Goal: Task Accomplishment & Management: Manage account settings

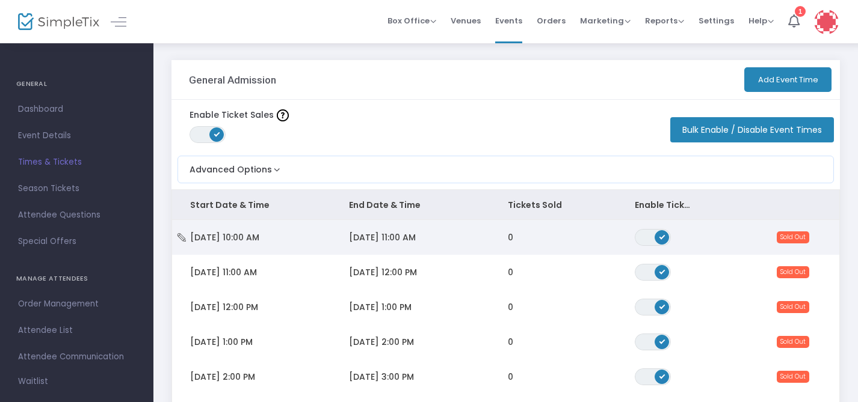
click at [502, 236] on td "0" at bounding box center [553, 237] width 127 height 35
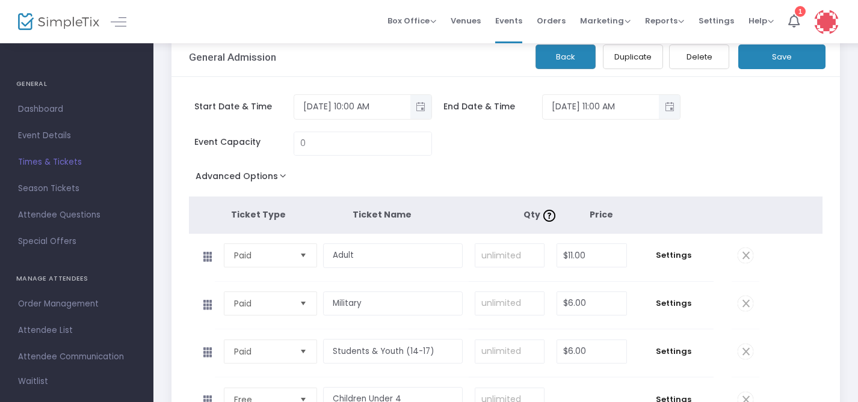
scroll to position [29, 0]
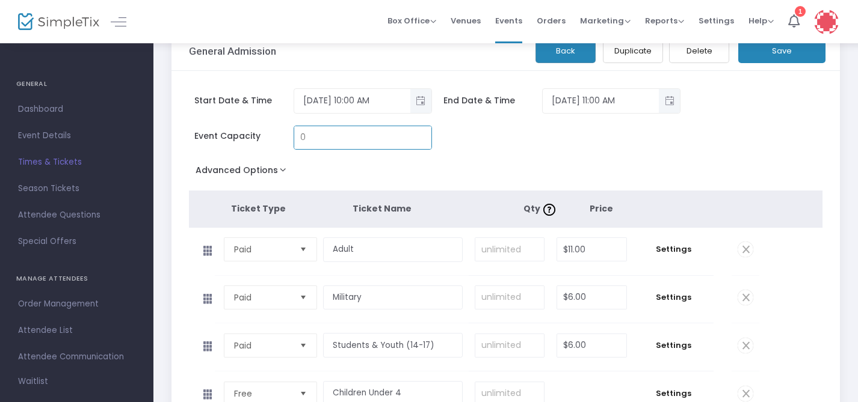
click at [394, 146] on input "0" at bounding box center [362, 137] width 137 height 23
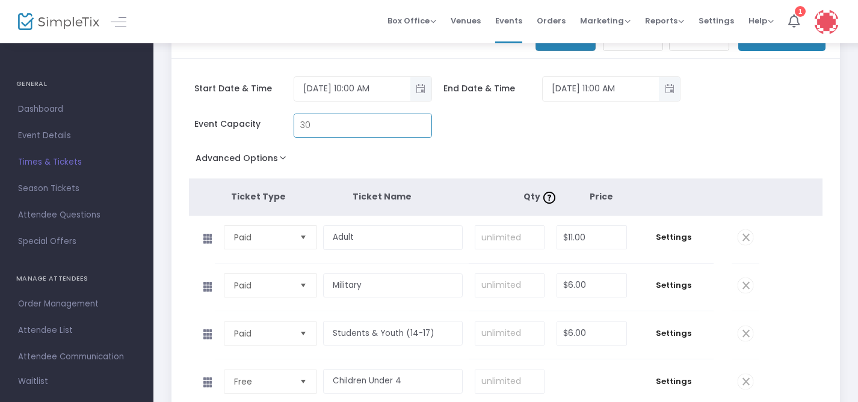
scroll to position [45, 0]
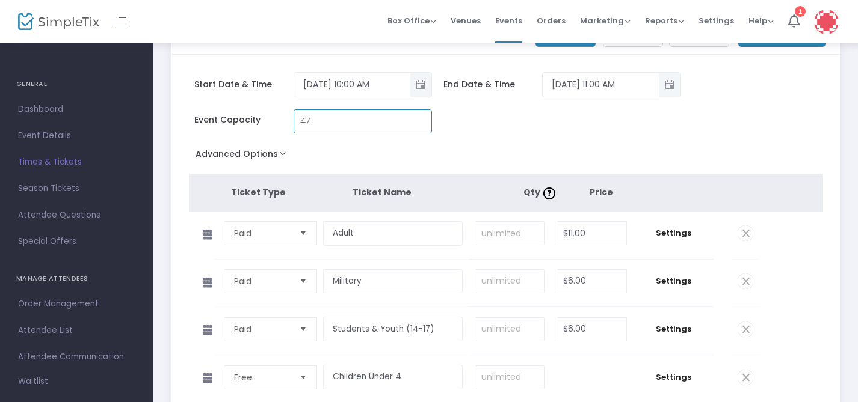
type input "48"
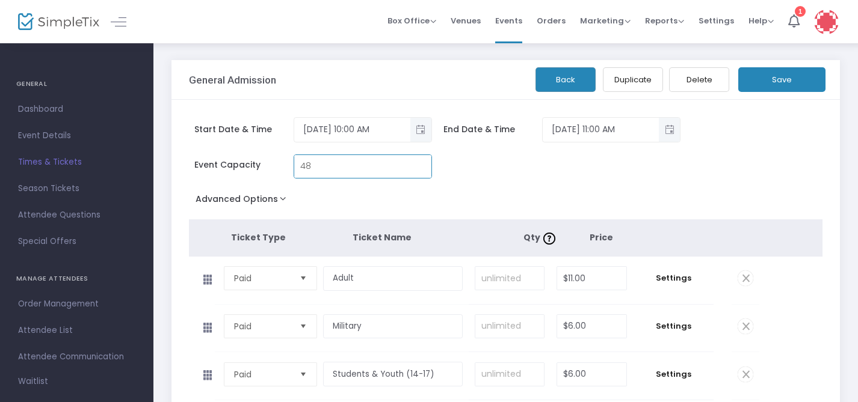
click at [554, 73] on button "Back" at bounding box center [565, 79] width 60 height 25
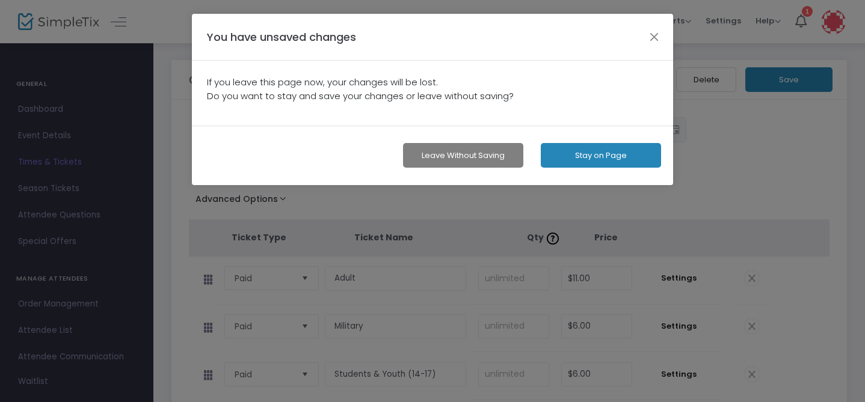
click at [463, 152] on button "Leave without Saving" at bounding box center [463, 155] width 120 height 25
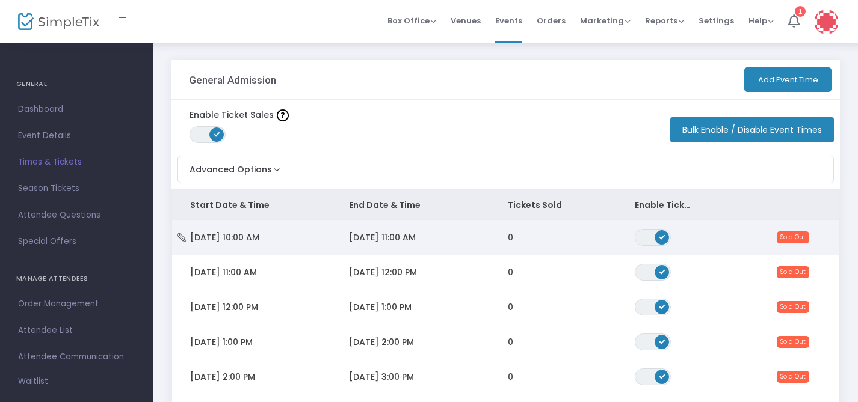
click at [431, 236] on td "[DATE] 11:00 AM" at bounding box center [410, 237] width 159 height 35
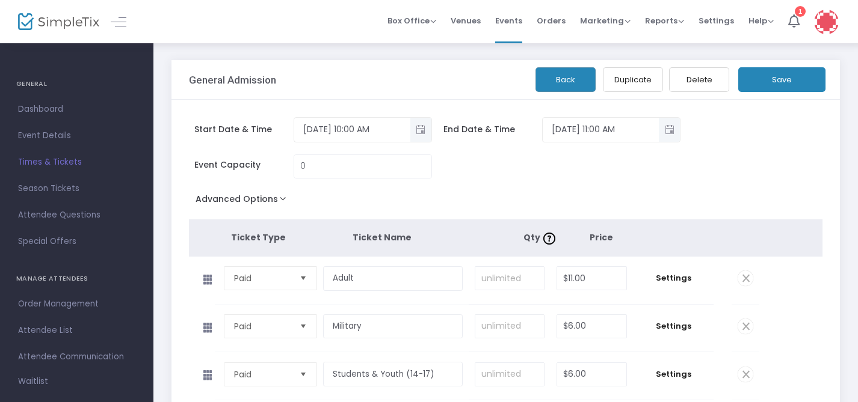
click at [567, 75] on button "Back" at bounding box center [565, 79] width 60 height 25
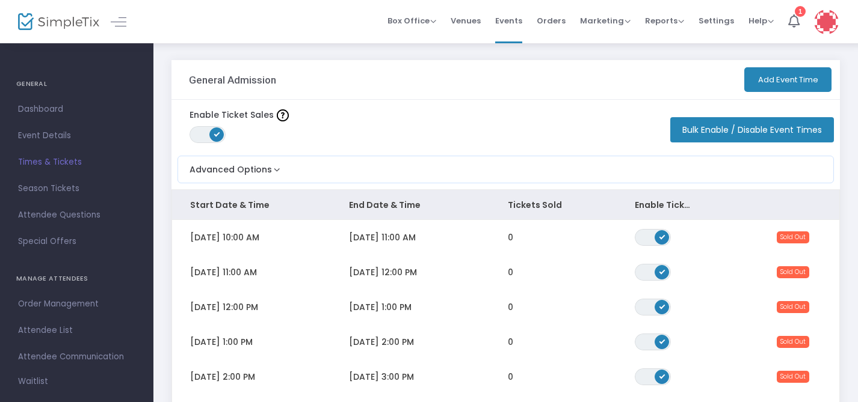
click at [688, 129] on button "Bulk Enable / Disable Event Times" at bounding box center [752, 129] width 164 height 25
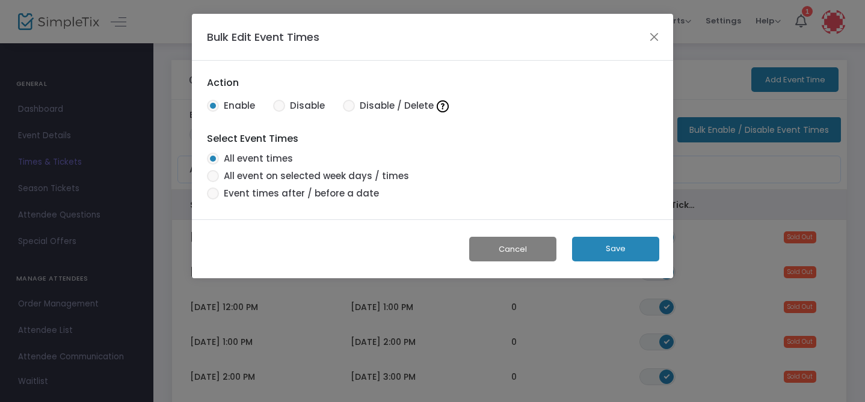
click at [352, 108] on span at bounding box center [349, 106] width 12 height 12
click at [349, 112] on input "Disable / Delete" at bounding box center [348, 112] width 1 height 1
radio input "true"
click at [618, 253] on button "Save" at bounding box center [615, 249] width 87 height 25
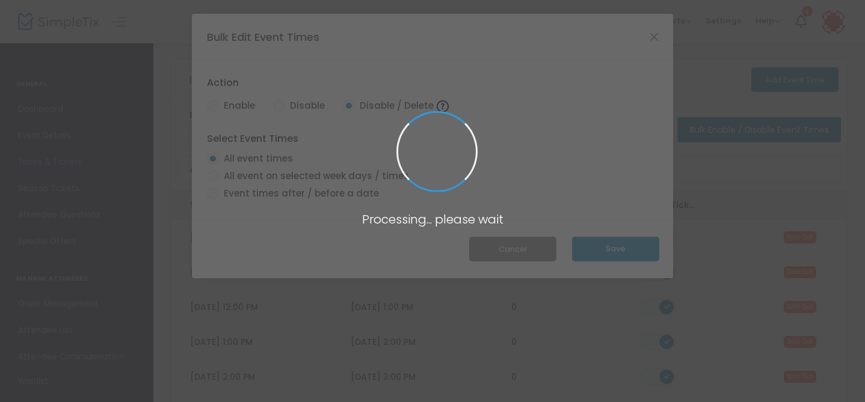
radio input "true"
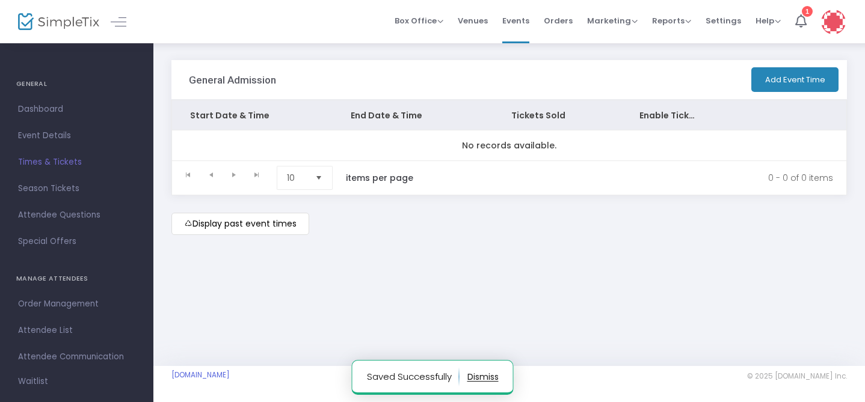
click at [780, 81] on button "Add Event Time" at bounding box center [794, 79] width 87 height 25
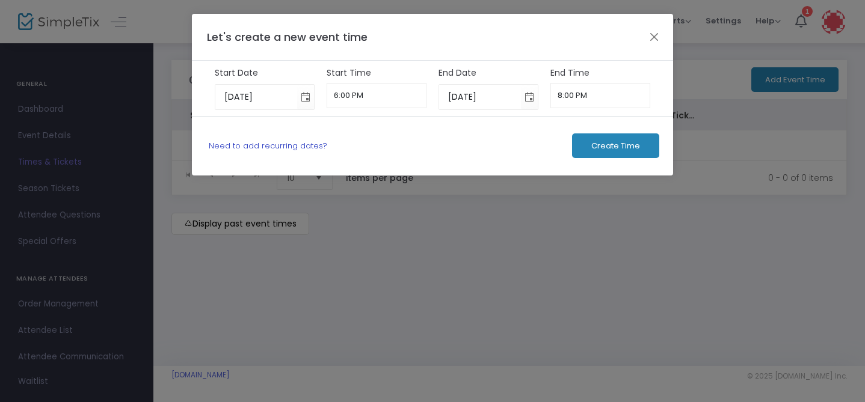
click at [286, 147] on link "Need to add recurring dates?" at bounding box center [268, 145] width 119 height 11
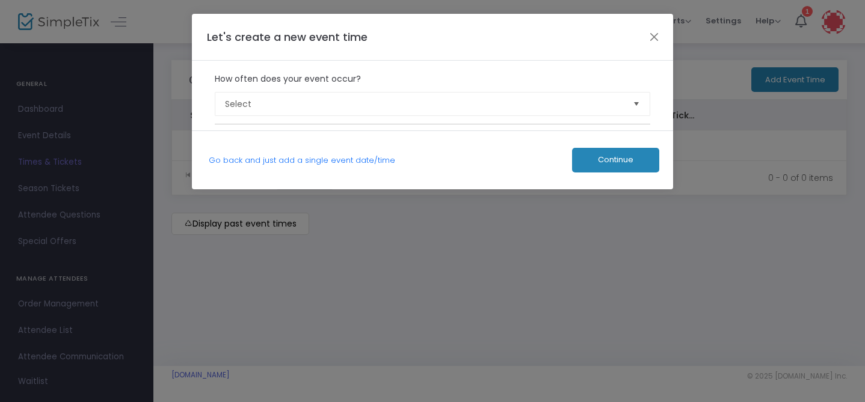
click at [244, 84] on label "How often does your event occur?" at bounding box center [433, 79] width 448 height 25
click at [244, 94] on span "Select" at bounding box center [424, 104] width 408 height 23
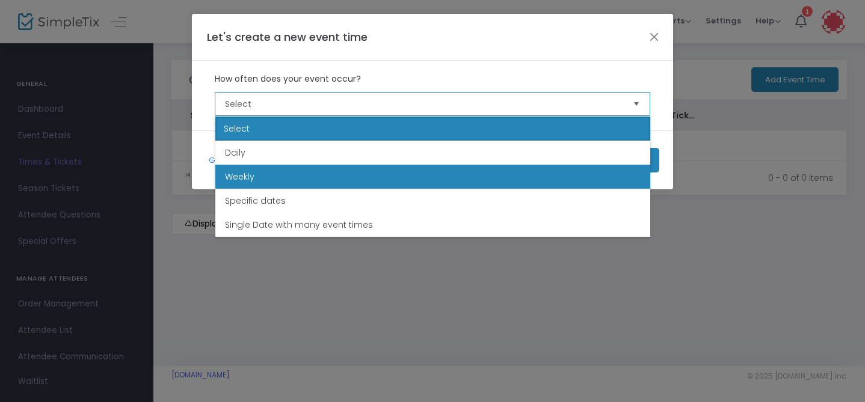
click at [256, 182] on li "Weekly" at bounding box center [432, 177] width 435 height 24
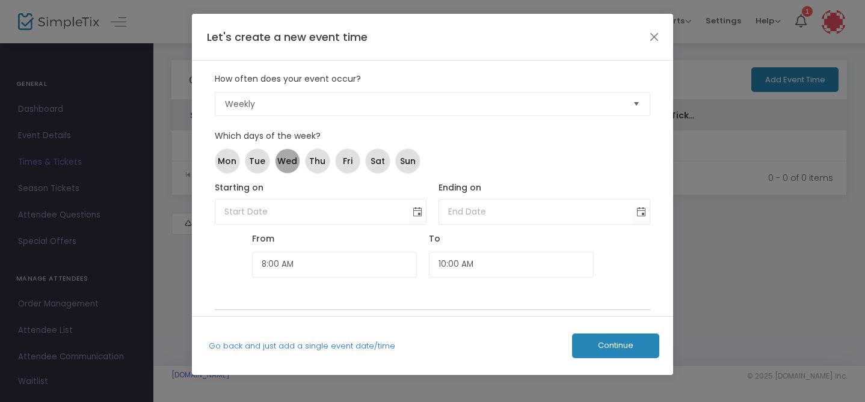
click at [287, 167] on span "Wed" at bounding box center [287, 161] width 20 height 13
click at [322, 166] on span "Thu" at bounding box center [317, 161] width 16 height 13
click at [353, 166] on mat-chip "Fri" at bounding box center [347, 161] width 25 height 25
click at [371, 166] on span "Sat" at bounding box center [378, 161] width 14 height 13
click at [416, 217] on span "Toggle calendar" at bounding box center [418, 212] width 20 height 20
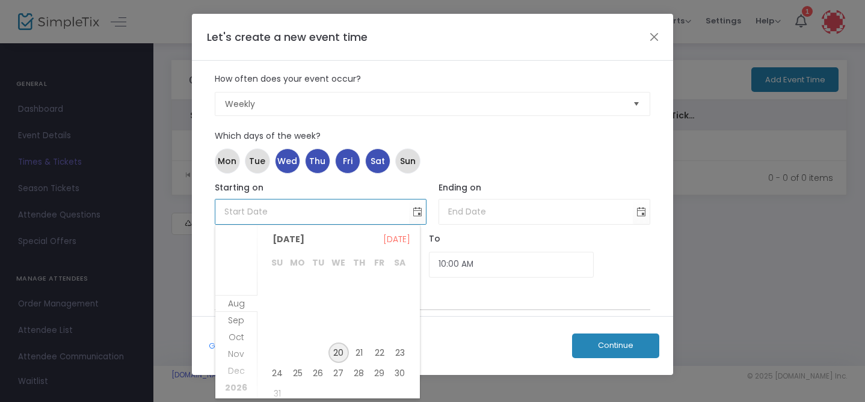
click at [341, 354] on span "20" at bounding box center [338, 353] width 20 height 20
type input "8/20/2025"
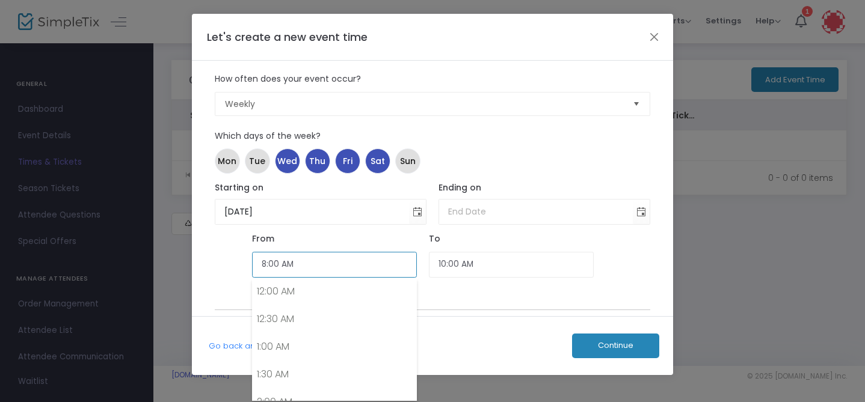
click at [382, 258] on input "8:00 AM" at bounding box center [334, 265] width 165 height 26
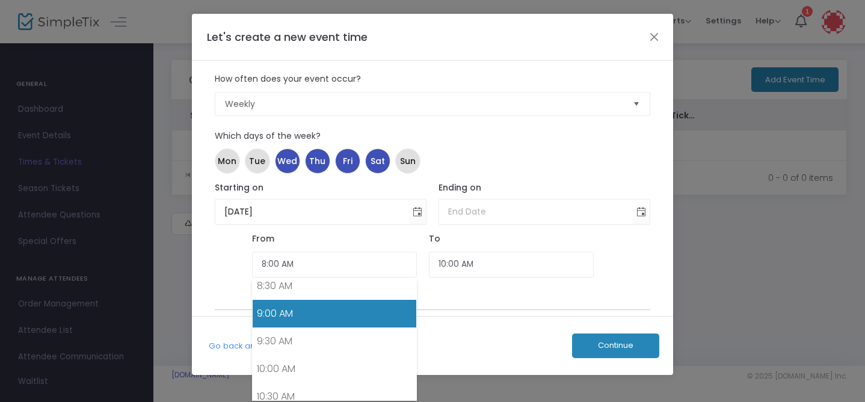
click at [324, 319] on link "9:00 AM" at bounding box center [335, 314] width 164 height 28
type input "8/20/2025"
type input "9:00 AM"
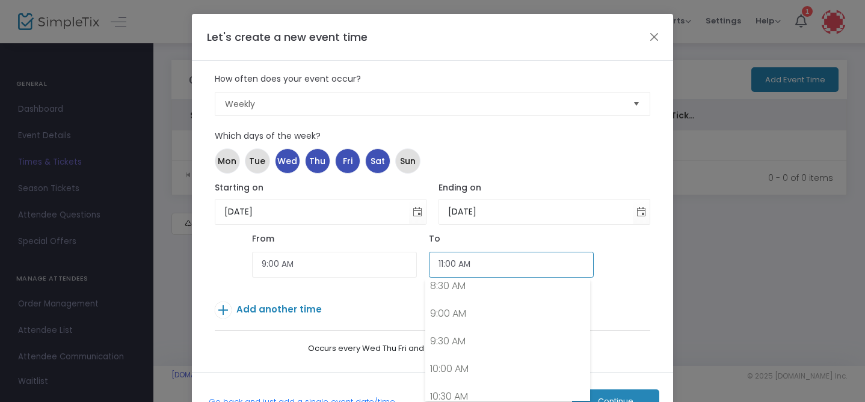
click at [436, 267] on input "11:00 AM" at bounding box center [511, 265] width 165 height 26
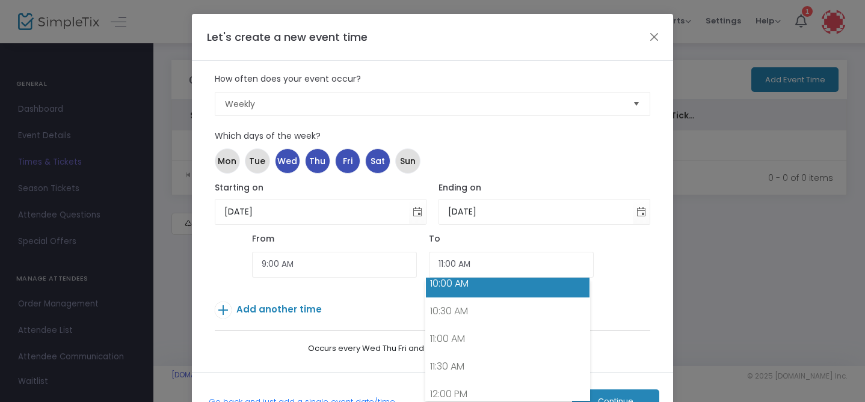
click at [451, 286] on link "10:00 AM" at bounding box center [508, 284] width 164 height 28
type input "10:00 AM"
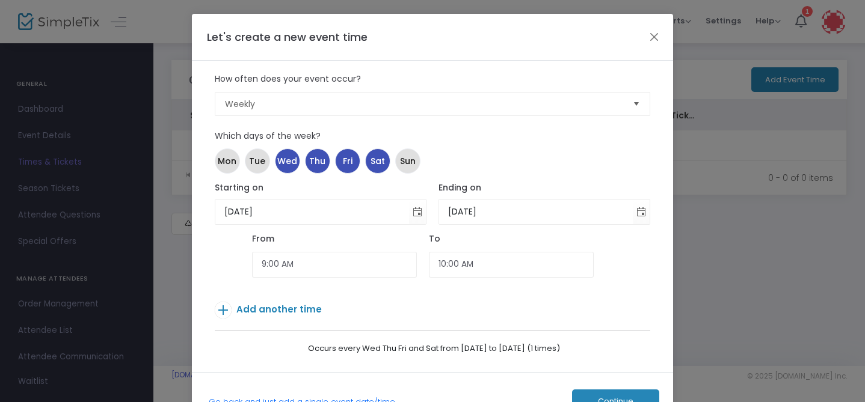
click at [278, 309] on span "Add another time" at bounding box center [278, 309] width 85 height 13
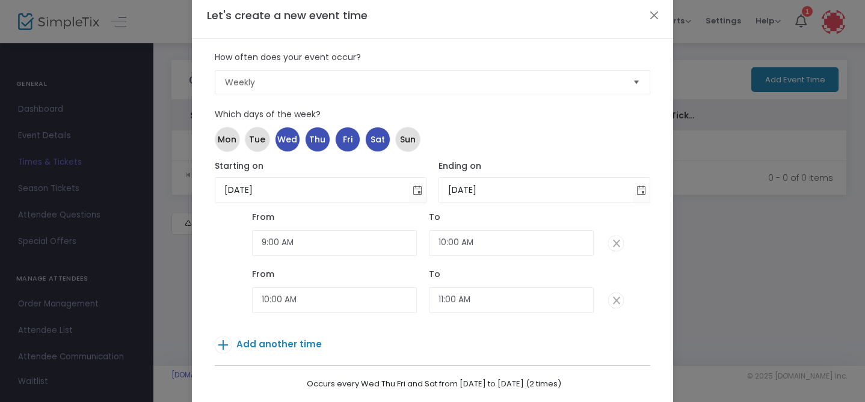
scroll to position [35, 0]
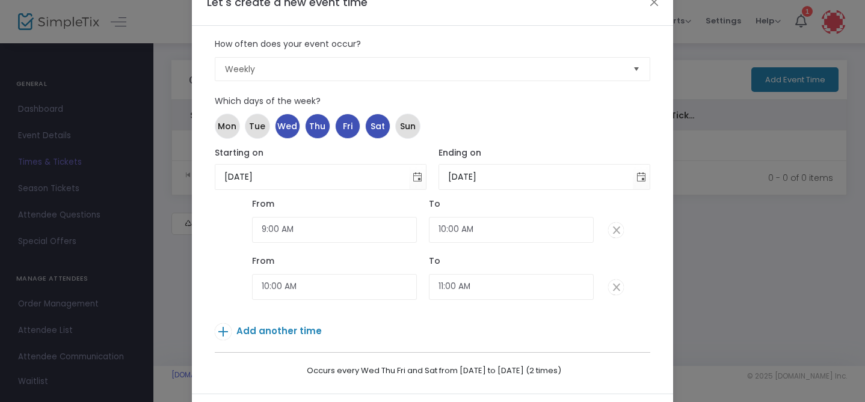
click at [284, 334] on span "Add another time" at bounding box center [278, 331] width 85 height 13
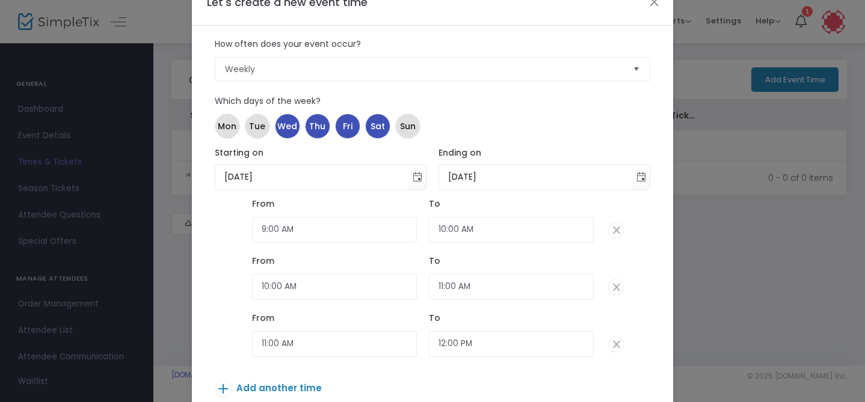
scroll to position [7, 0]
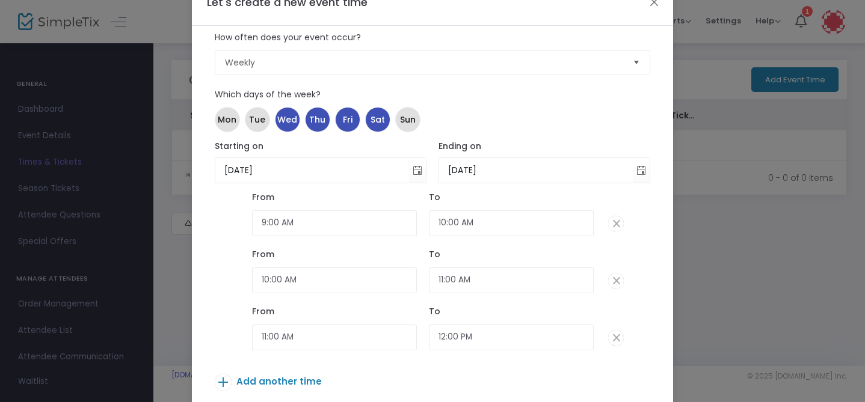
click at [283, 371] on div "Add another time" at bounding box center [414, 379] width 399 height 32
click at [280, 382] on span "Add another time" at bounding box center [278, 381] width 85 height 13
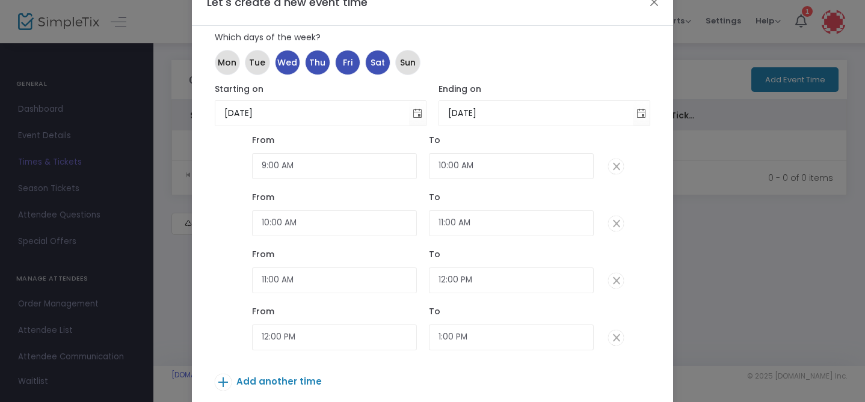
click at [262, 380] on span "Add another time" at bounding box center [278, 381] width 85 height 13
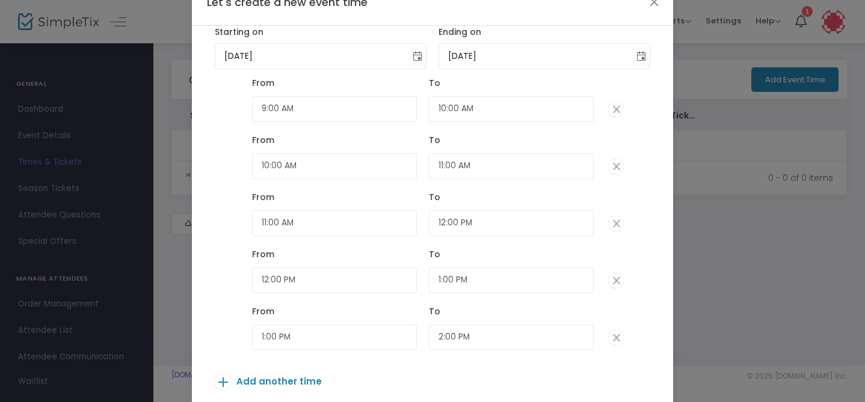
click at [274, 384] on span "Add another time" at bounding box center [278, 381] width 85 height 13
click at [280, 384] on span "Add another time" at bounding box center [278, 381] width 85 height 13
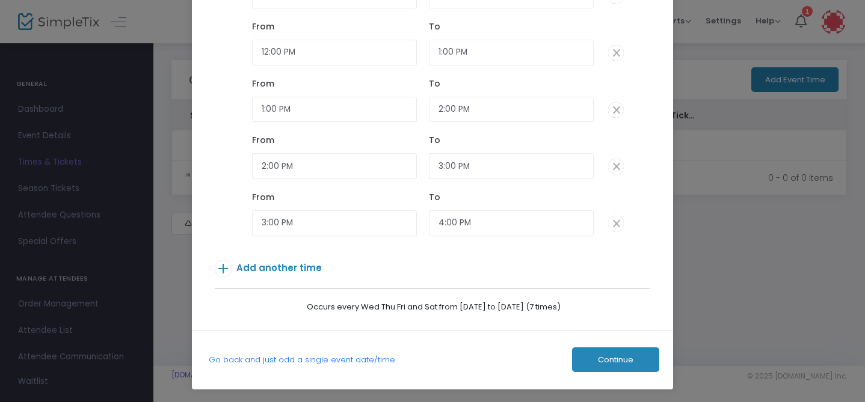
scroll to position [149, 0]
click at [279, 261] on span "Add another time" at bounding box center [278, 267] width 85 height 13
click at [595, 348] on button "Continue" at bounding box center [615, 359] width 87 height 25
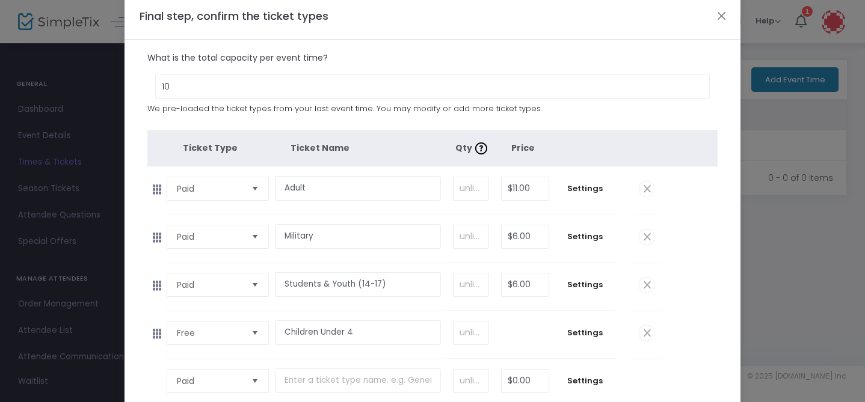
scroll to position [0, 0]
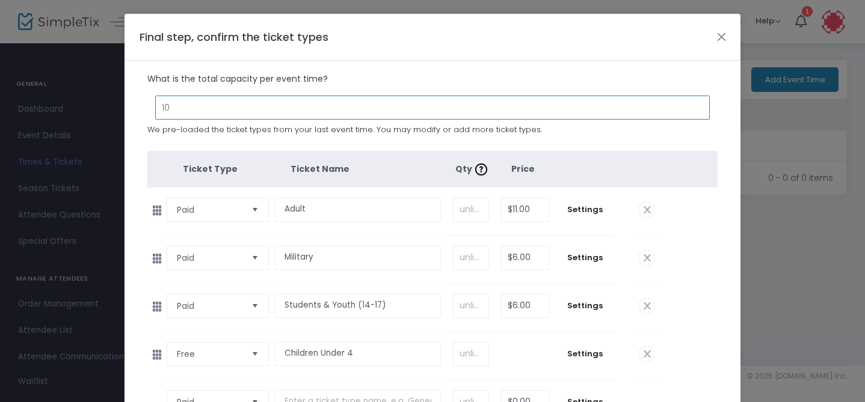
click at [319, 108] on input "10" at bounding box center [433, 107] width 554 height 23
type input "15"
click at [336, 81] on label "What is the total capacity per event time?" at bounding box center [432, 79] width 571 height 25
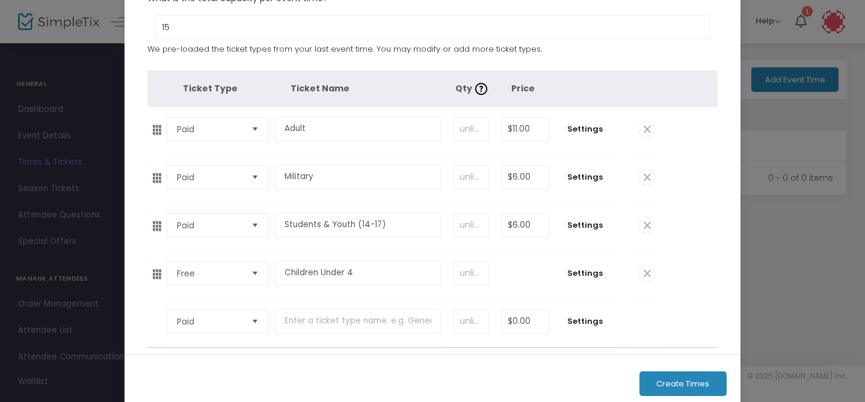
scroll to position [105, 0]
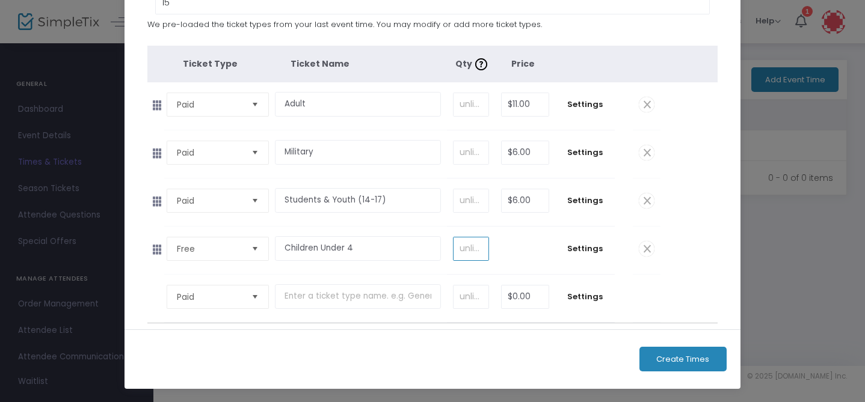
click at [470, 240] on input at bounding box center [471, 249] width 35 height 23
click at [504, 257] on td "$0.00" at bounding box center [525, 251] width 60 height 48
click at [691, 351] on button "Create Times" at bounding box center [683, 359] width 87 height 25
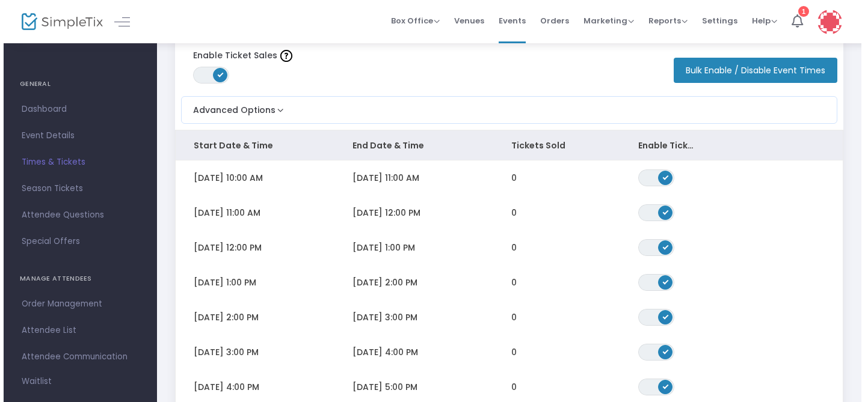
scroll to position [0, 0]
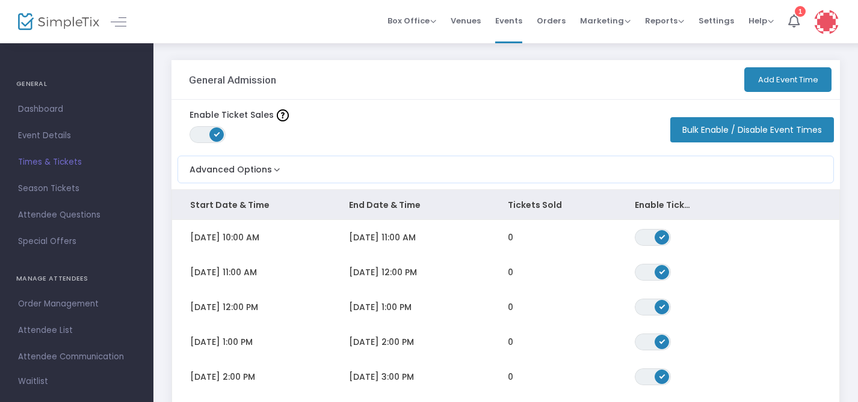
click at [791, 77] on button "Add Event Time" at bounding box center [787, 79] width 87 height 25
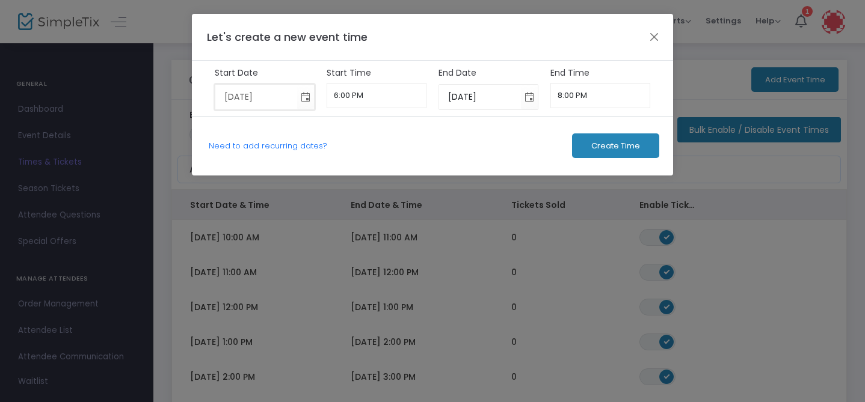
click at [259, 91] on input "8/21/2025" at bounding box center [256, 97] width 82 height 25
click at [293, 95] on input "8/21/2025" at bounding box center [256, 97] width 82 height 25
click at [301, 95] on span "Toggle calendar" at bounding box center [306, 97] width 20 height 20
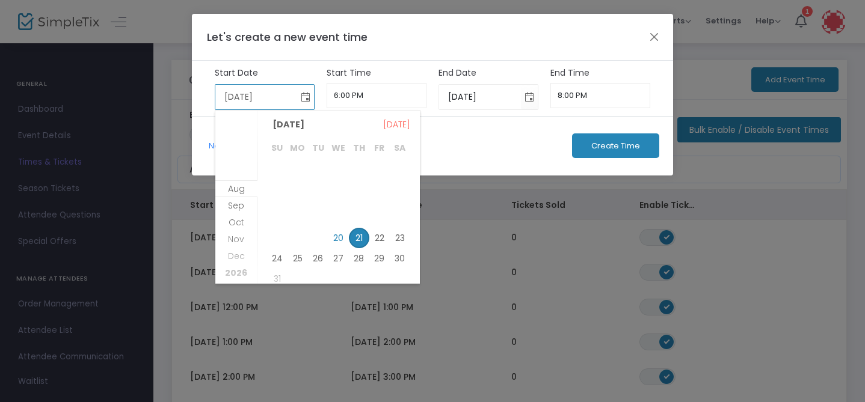
click at [301, 95] on span "Toggle calendar" at bounding box center [306, 97] width 20 height 20
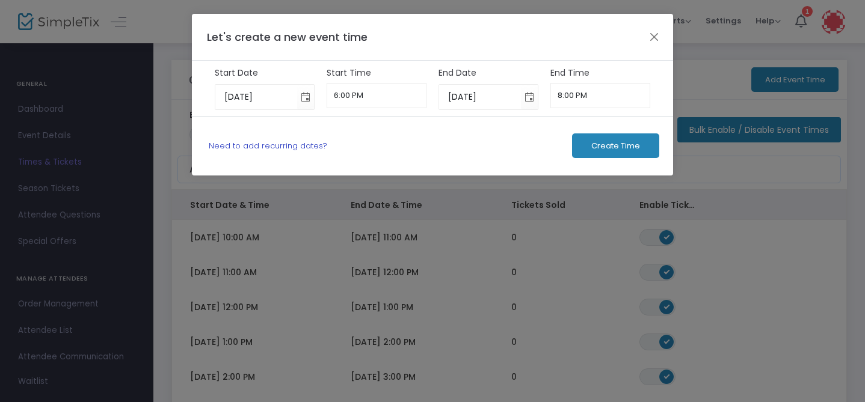
click at [254, 141] on link "Need to add recurring dates?" at bounding box center [268, 145] width 119 height 11
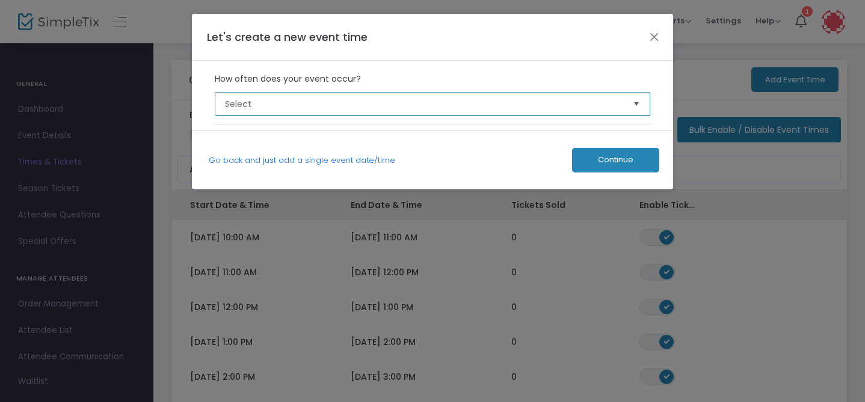
click at [280, 105] on span "Select" at bounding box center [424, 104] width 399 height 12
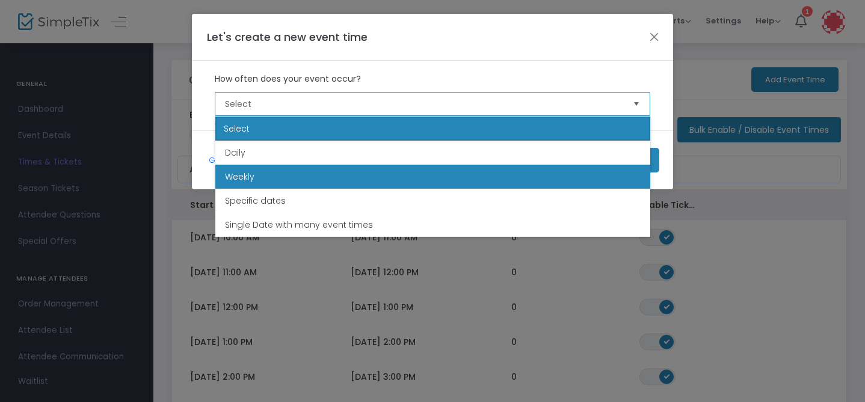
click at [275, 173] on li "Weekly" at bounding box center [432, 177] width 435 height 24
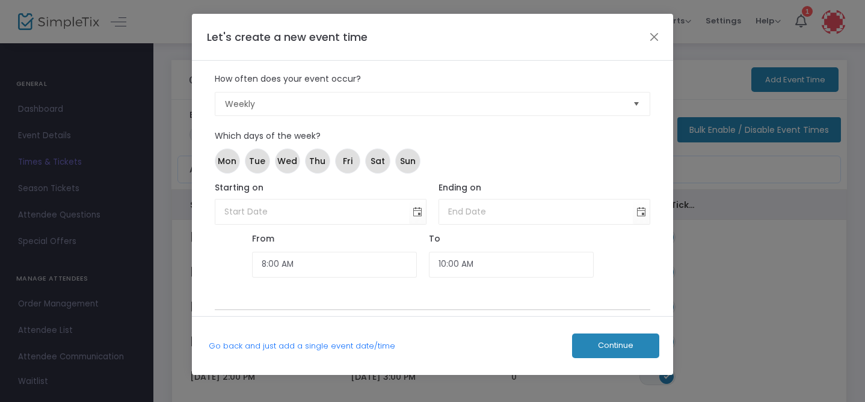
click at [384, 224] on kendo-datepicker at bounding box center [321, 212] width 212 height 26
click at [421, 212] on span "Toggle calendar" at bounding box center [418, 212] width 20 height 20
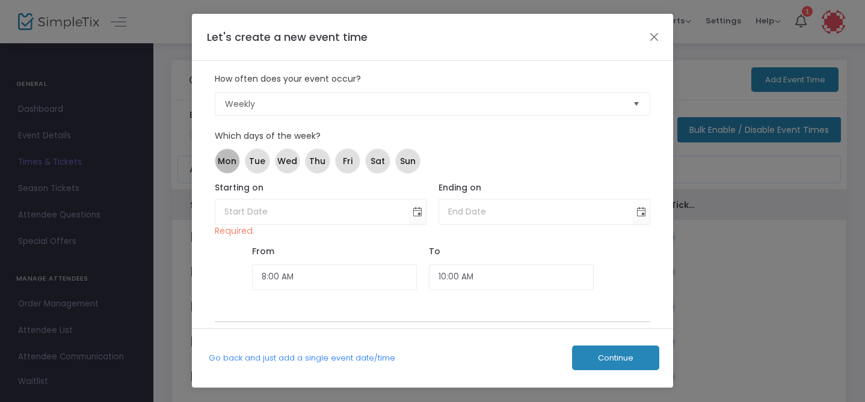
click at [495, 158] on div "Mon Tue Wed Thu Fri Sat Sun" at bounding box center [432, 161] width 441 height 30
click at [417, 208] on span "Toggle calendar" at bounding box center [418, 212] width 20 height 20
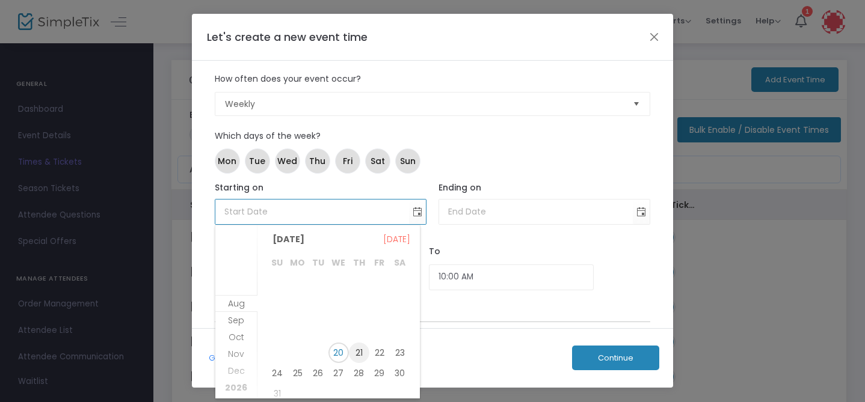
click at [362, 356] on span "21" at bounding box center [359, 353] width 20 height 20
type input "8/21/2025"
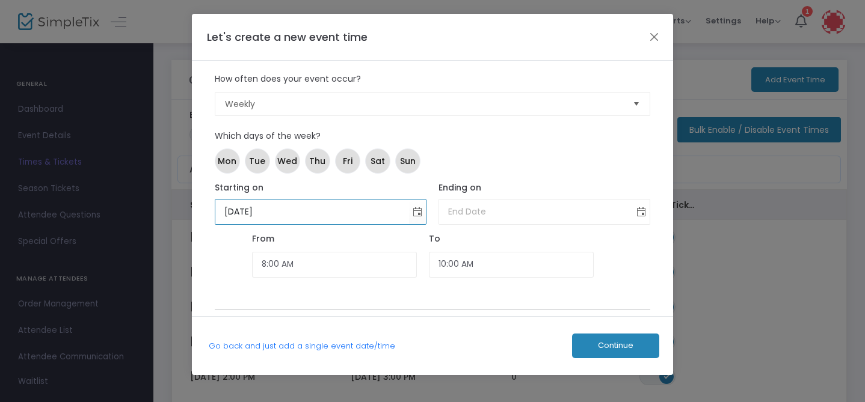
click at [644, 209] on span "Toggle calendar" at bounding box center [642, 212] width 20 height 20
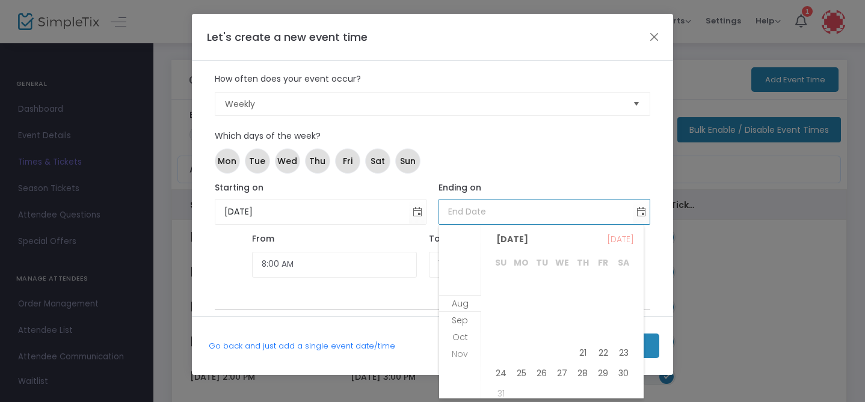
scroll to position [51, 0]
click at [602, 339] on span "21" at bounding box center [603, 338] width 20 height 20
type input "11/21/2025"
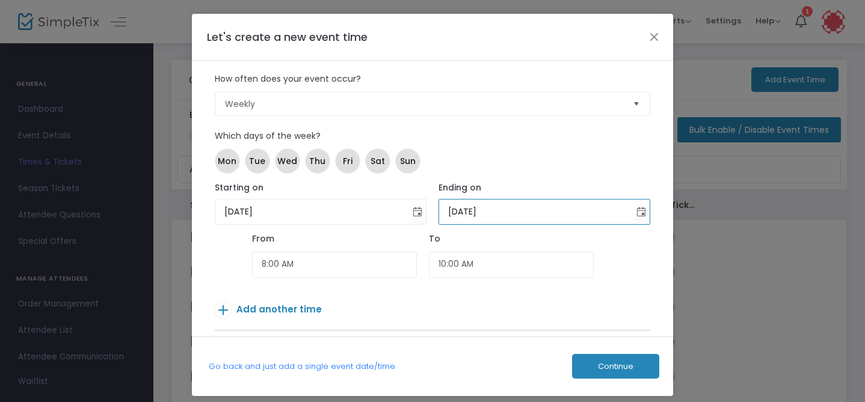
click at [485, 234] on div "To" at bounding box center [511, 239] width 165 height 13
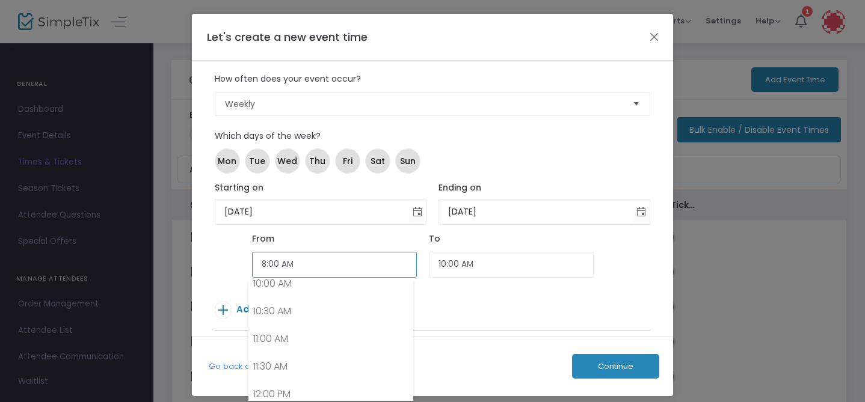
click at [311, 267] on input "8:00 AM" at bounding box center [334, 265] width 165 height 26
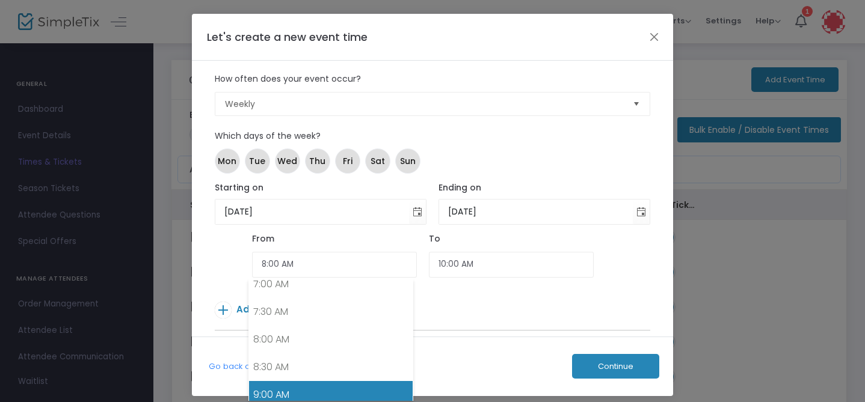
click at [292, 391] on link "9:00 AM" at bounding box center [331, 395] width 164 height 28
type input "9:00 AM"
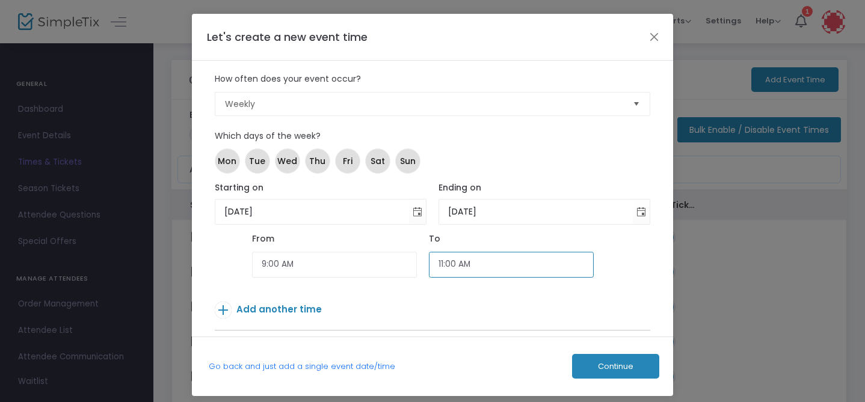
click at [434, 267] on input "11:00 AM" at bounding box center [511, 265] width 165 height 26
click at [466, 275] on input "11:00 AM" at bounding box center [511, 265] width 165 height 26
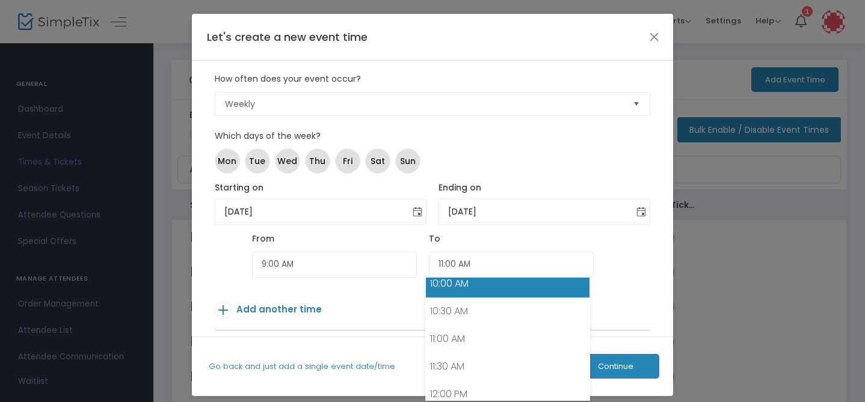
click at [467, 286] on link "10:00 AM" at bounding box center [508, 284] width 164 height 28
type input "10:00 AM"
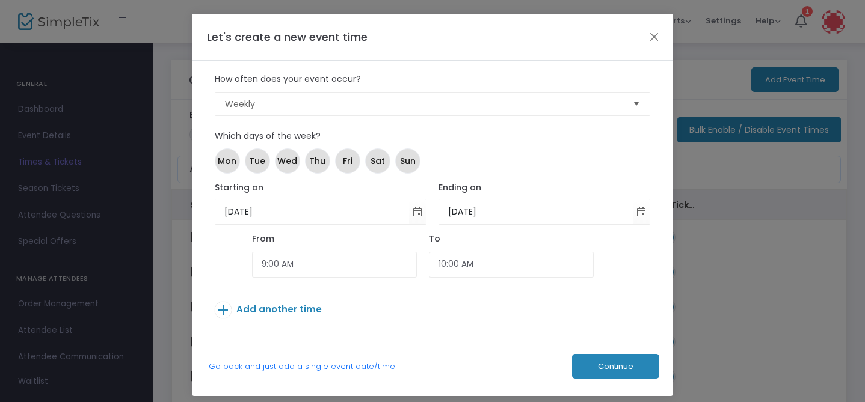
click at [289, 309] on span "Add another time" at bounding box center [278, 309] width 85 height 13
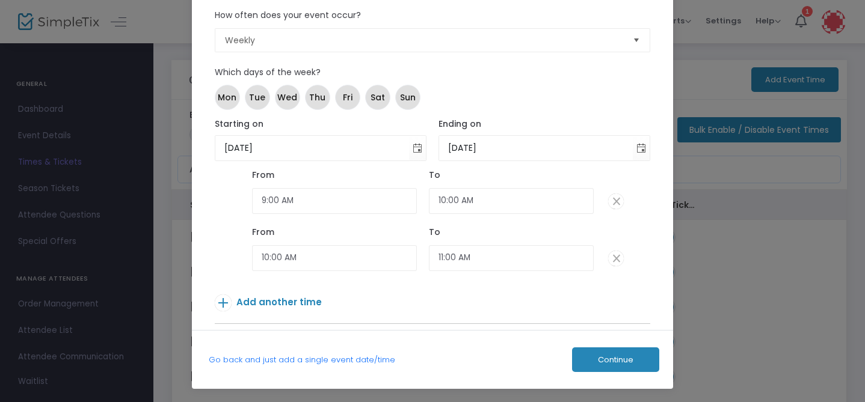
click at [283, 296] on span "Add another time" at bounding box center [278, 302] width 85 height 13
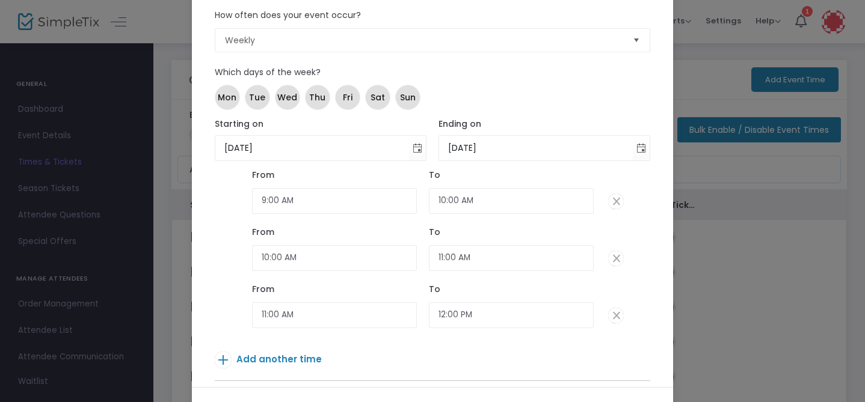
scroll to position [121, 0]
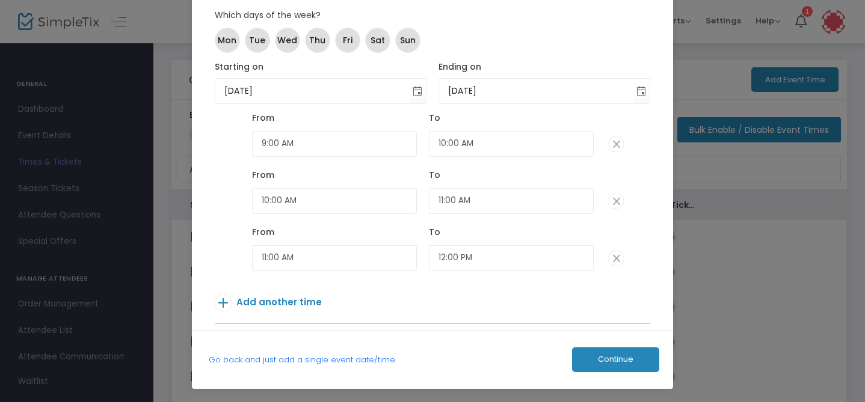
click at [284, 305] on span "Add another time" at bounding box center [278, 302] width 85 height 13
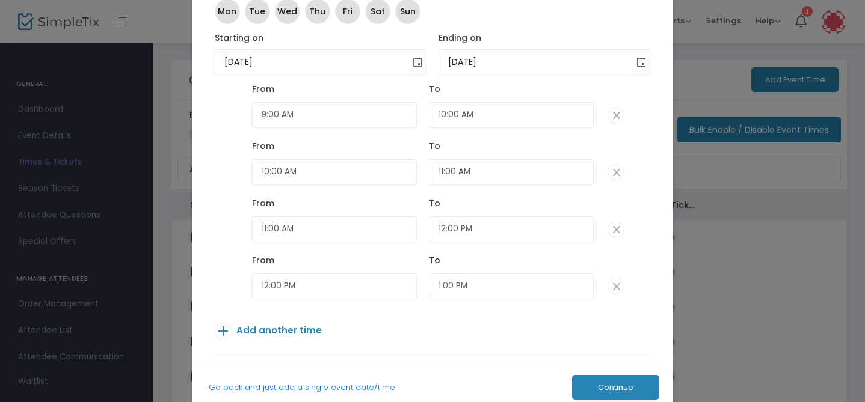
scroll to position [149, 0]
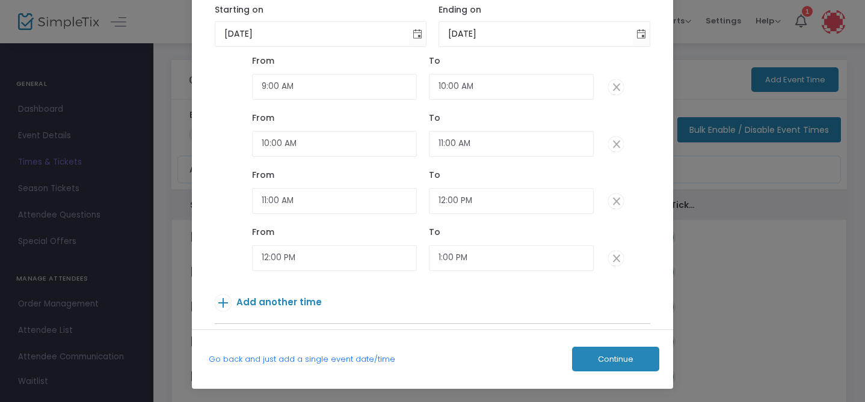
click at [274, 302] on span "Add another time" at bounding box center [278, 302] width 85 height 13
click at [275, 295] on p "Add another time" at bounding box center [414, 305] width 399 height 21
click at [273, 303] on span "Add another time" at bounding box center [278, 302] width 85 height 13
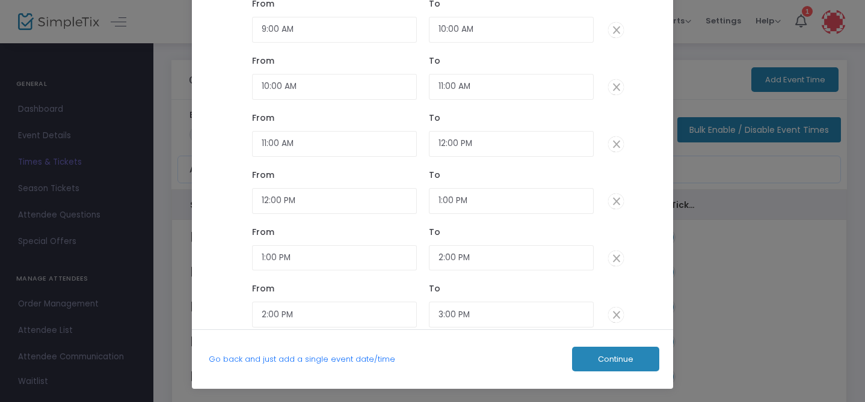
scroll to position [143, 0]
click at [282, 304] on span "Add another time" at bounding box center [278, 302] width 85 height 13
click at [283, 302] on span "Add another time" at bounding box center [278, 303] width 85 height 13
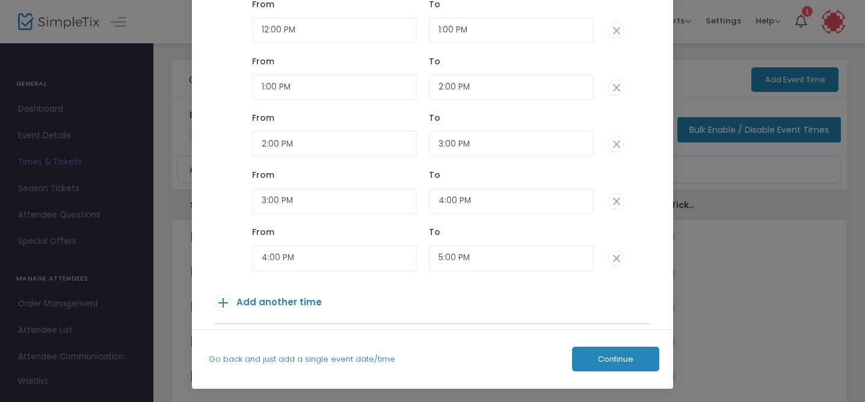
click at [627, 361] on span "Continue" at bounding box center [615, 360] width 35 height 10
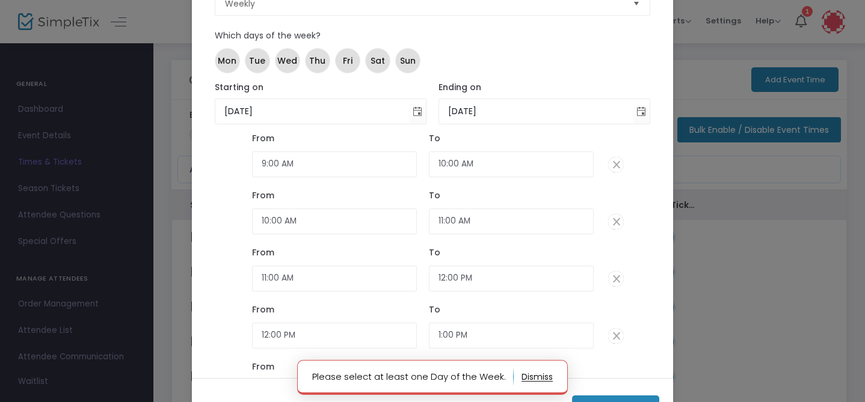
scroll to position [96, 0]
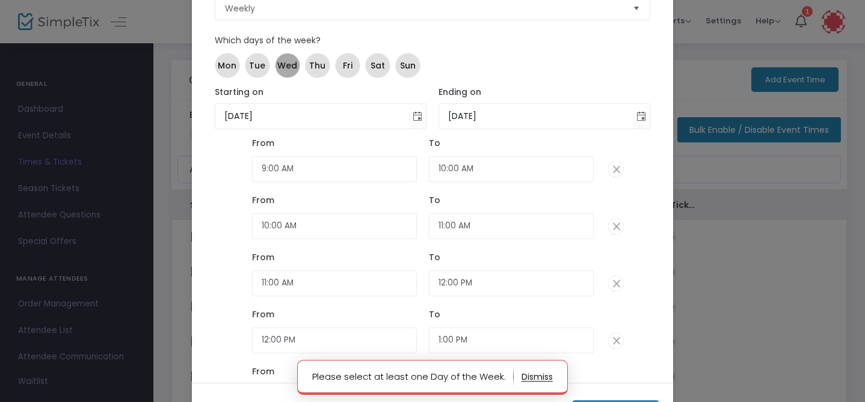
click at [285, 61] on span "Wed" at bounding box center [287, 66] width 20 height 13
click at [309, 64] on span "Thu" at bounding box center [317, 66] width 16 height 13
click at [343, 64] on span "Fri" at bounding box center [348, 66] width 10 height 13
click at [371, 64] on span "Sat" at bounding box center [378, 66] width 14 height 13
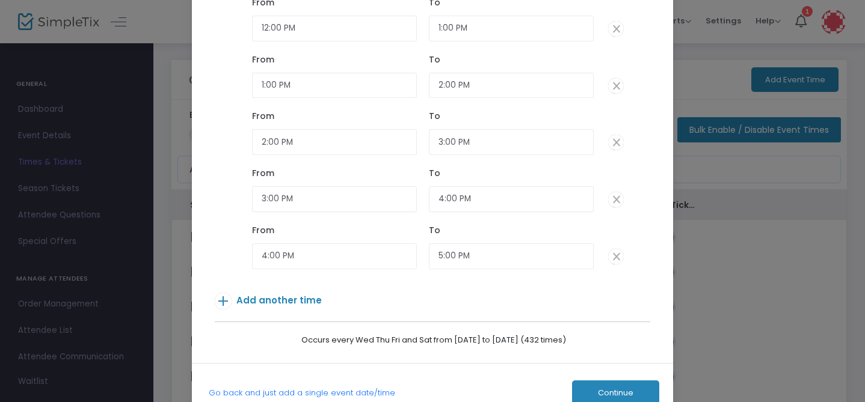
scroll to position [149, 0]
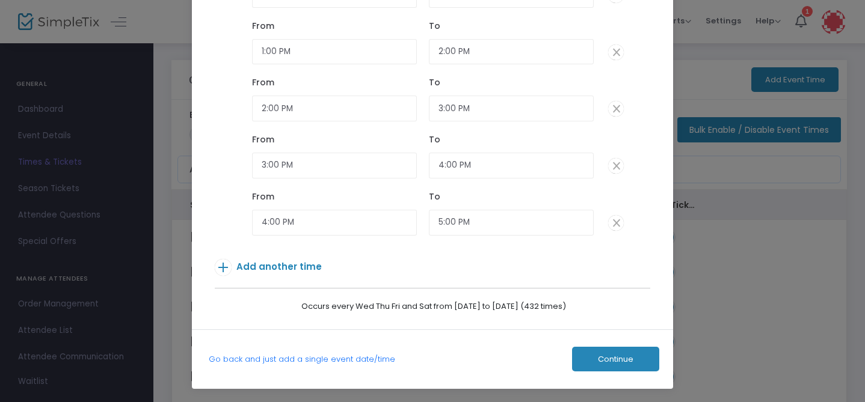
click at [624, 365] on button "Continue" at bounding box center [615, 359] width 87 height 25
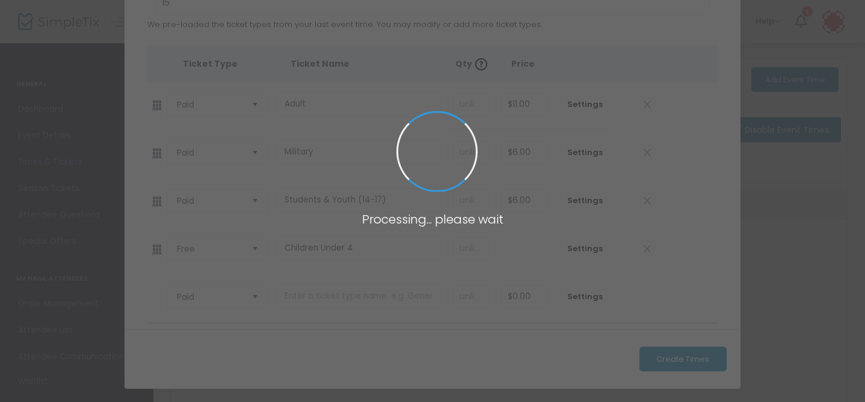
scroll to position [105, 0]
